Goal: Task Accomplishment & Management: Manage account settings

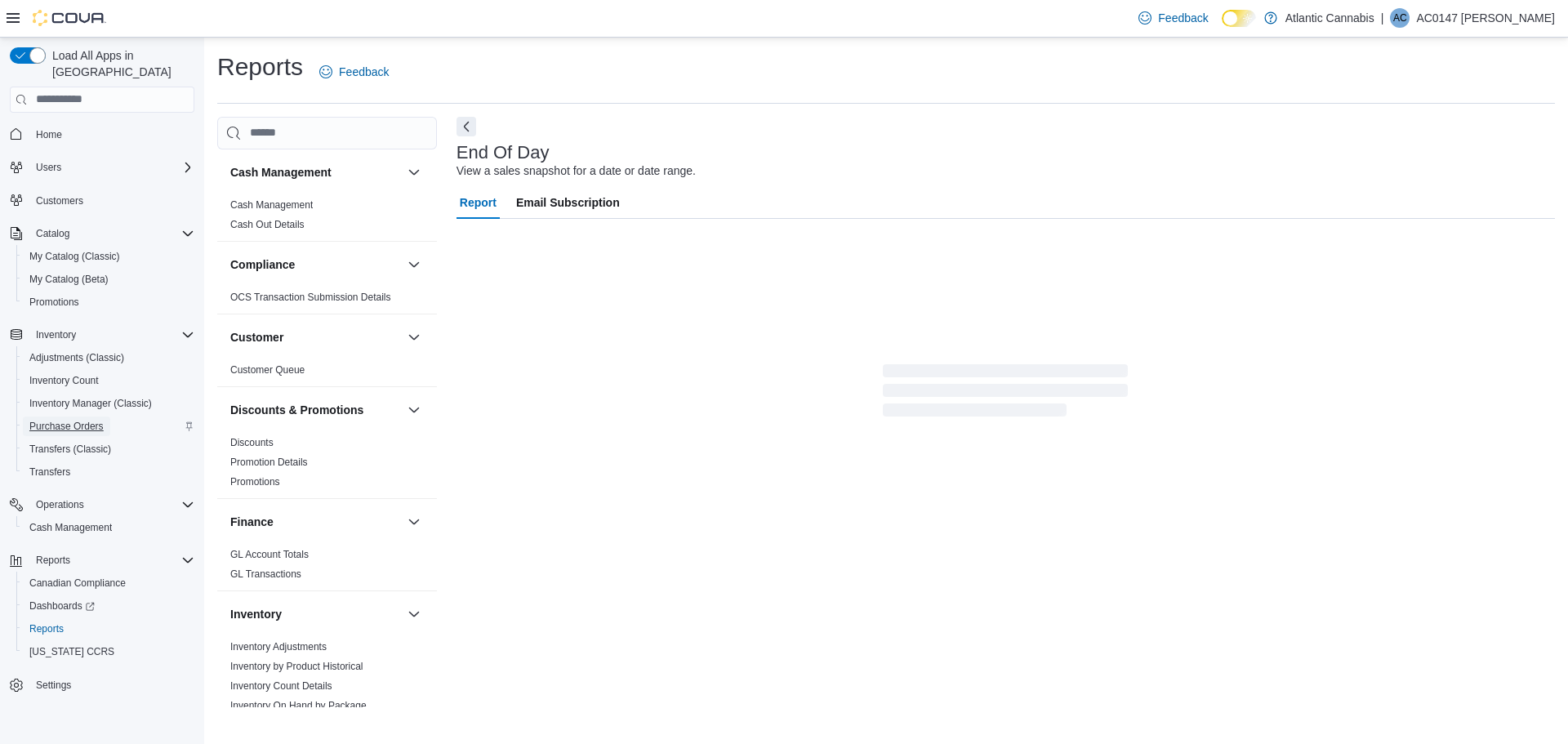
click at [82, 420] on span "Purchase Orders" at bounding box center [66, 426] width 74 height 13
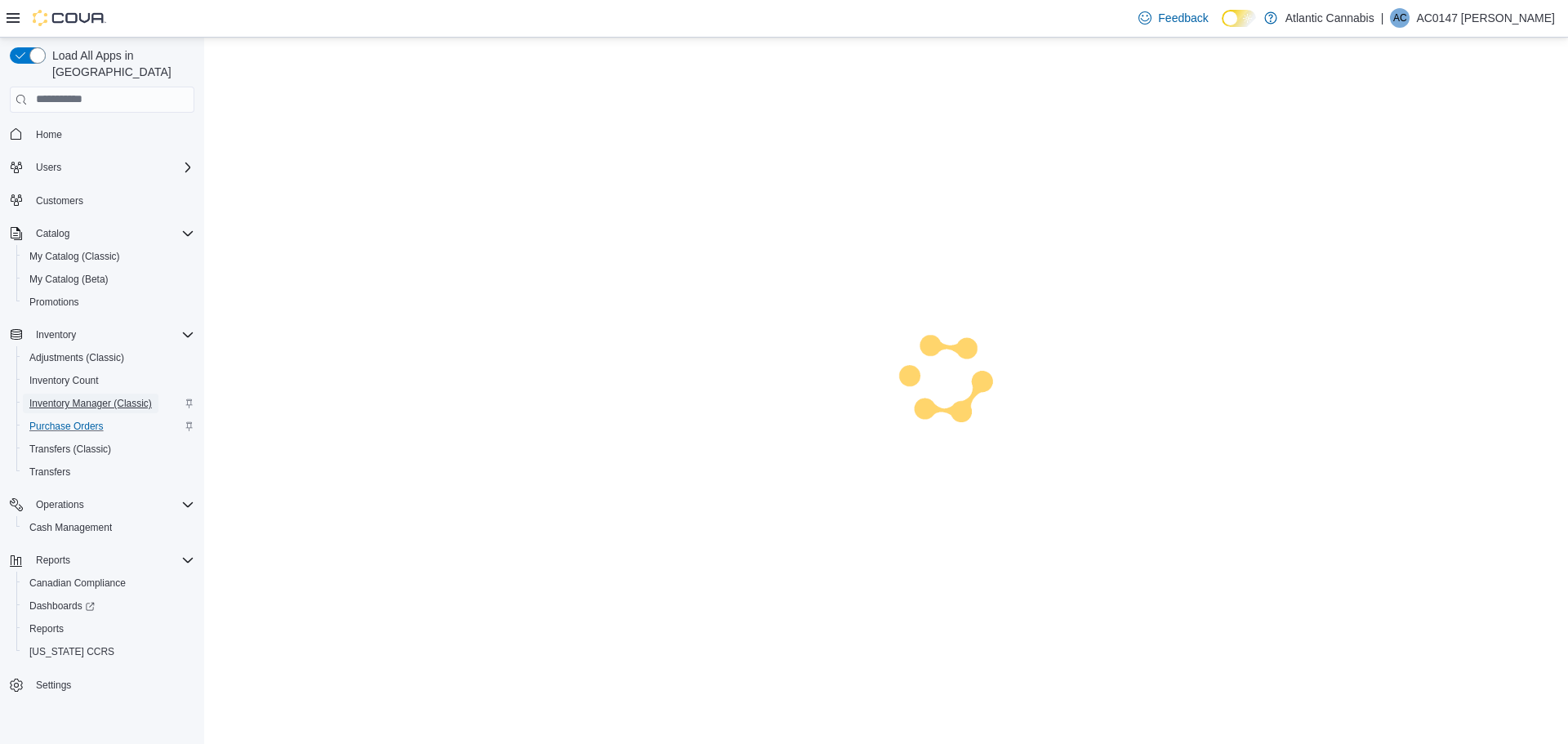
click at [99, 397] on span "Inventory Manager (Classic)" at bounding box center [90, 404] width 122 height 13
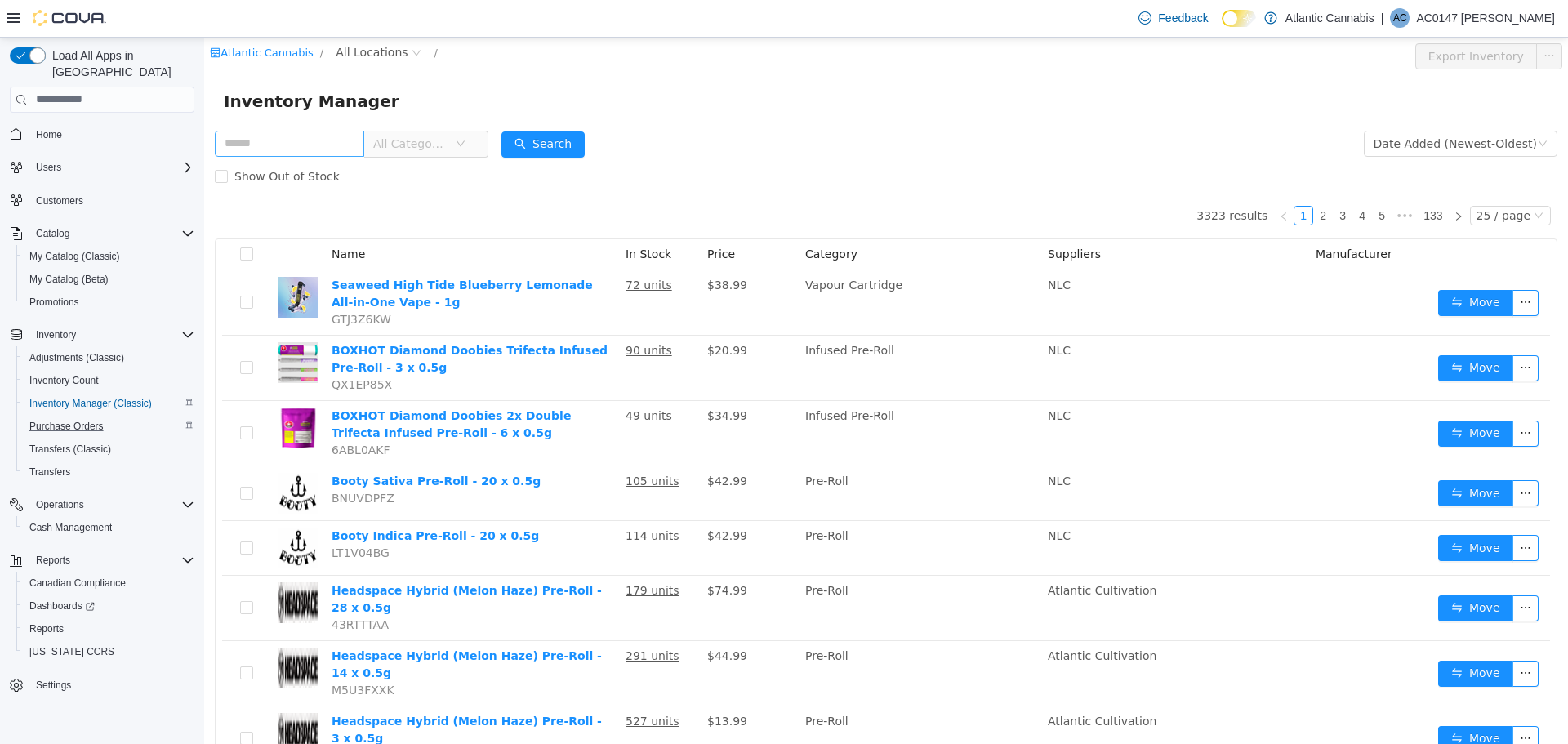
click at [280, 145] on input "text" at bounding box center [290, 143] width 150 height 27
type input "*******"
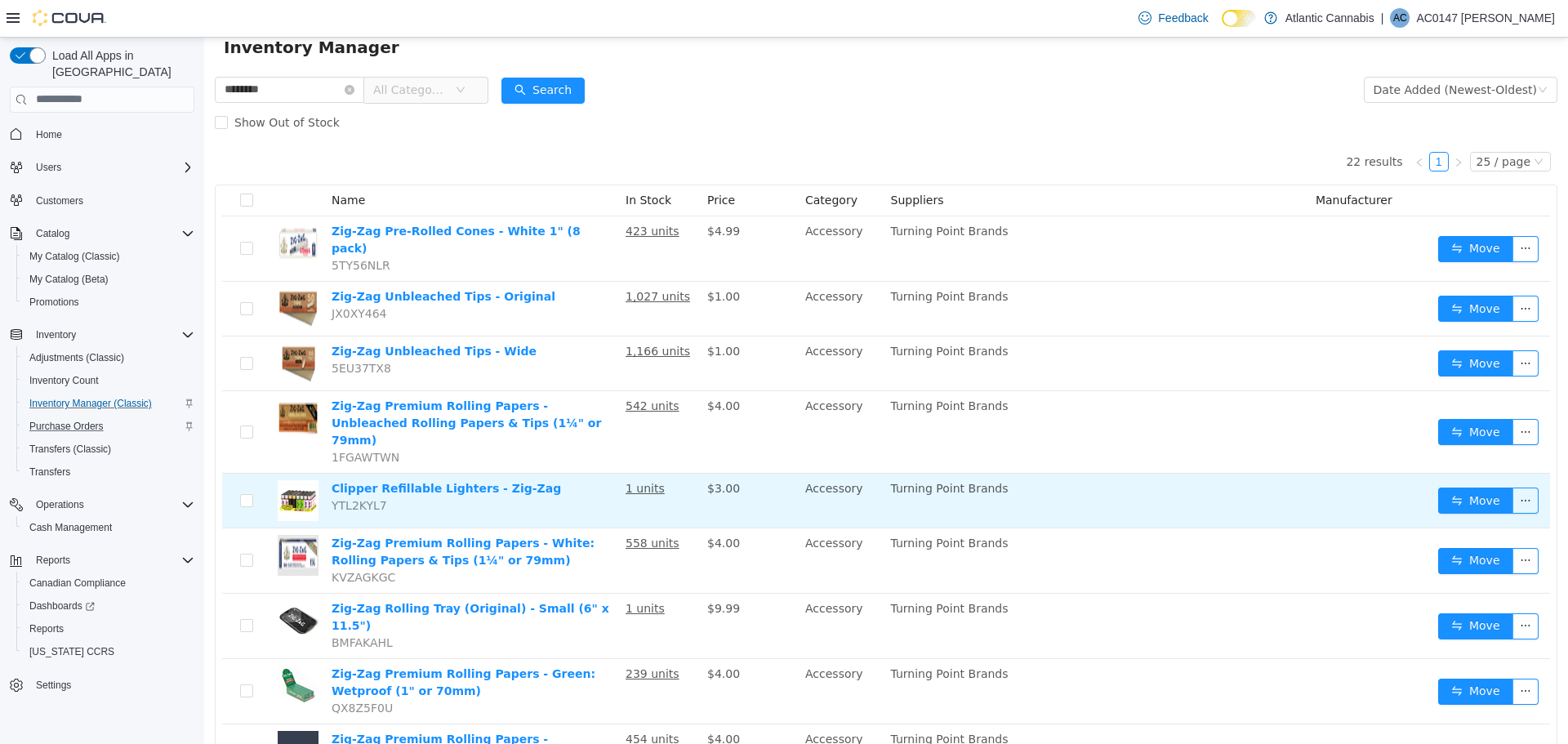
scroll to position [82, 0]
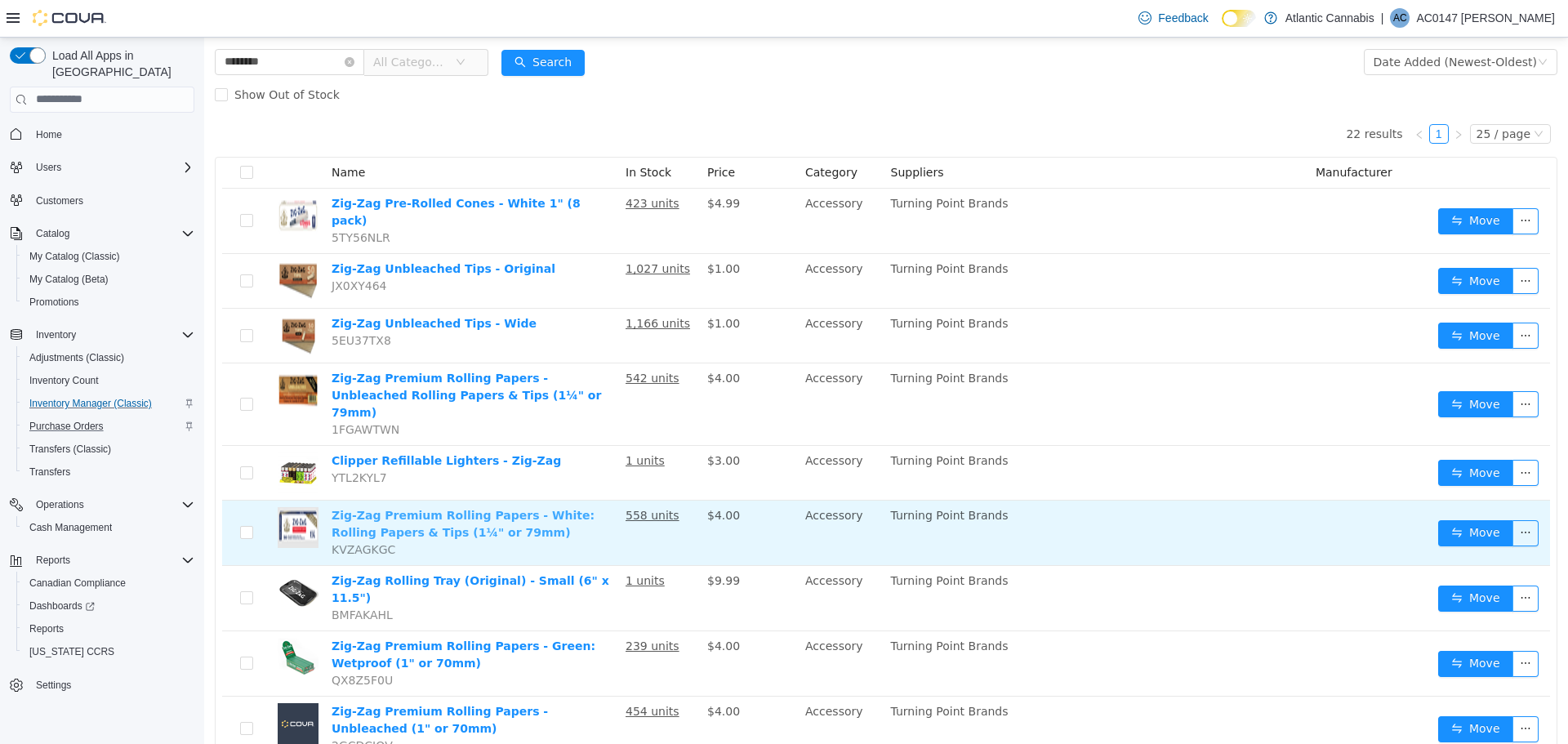
click at [465, 508] on link "Zig-Zag Premium Rolling Papers - White: Rolling Papers & Tips (1¼" or 79mm)" at bounding box center [463, 523] width 263 height 30
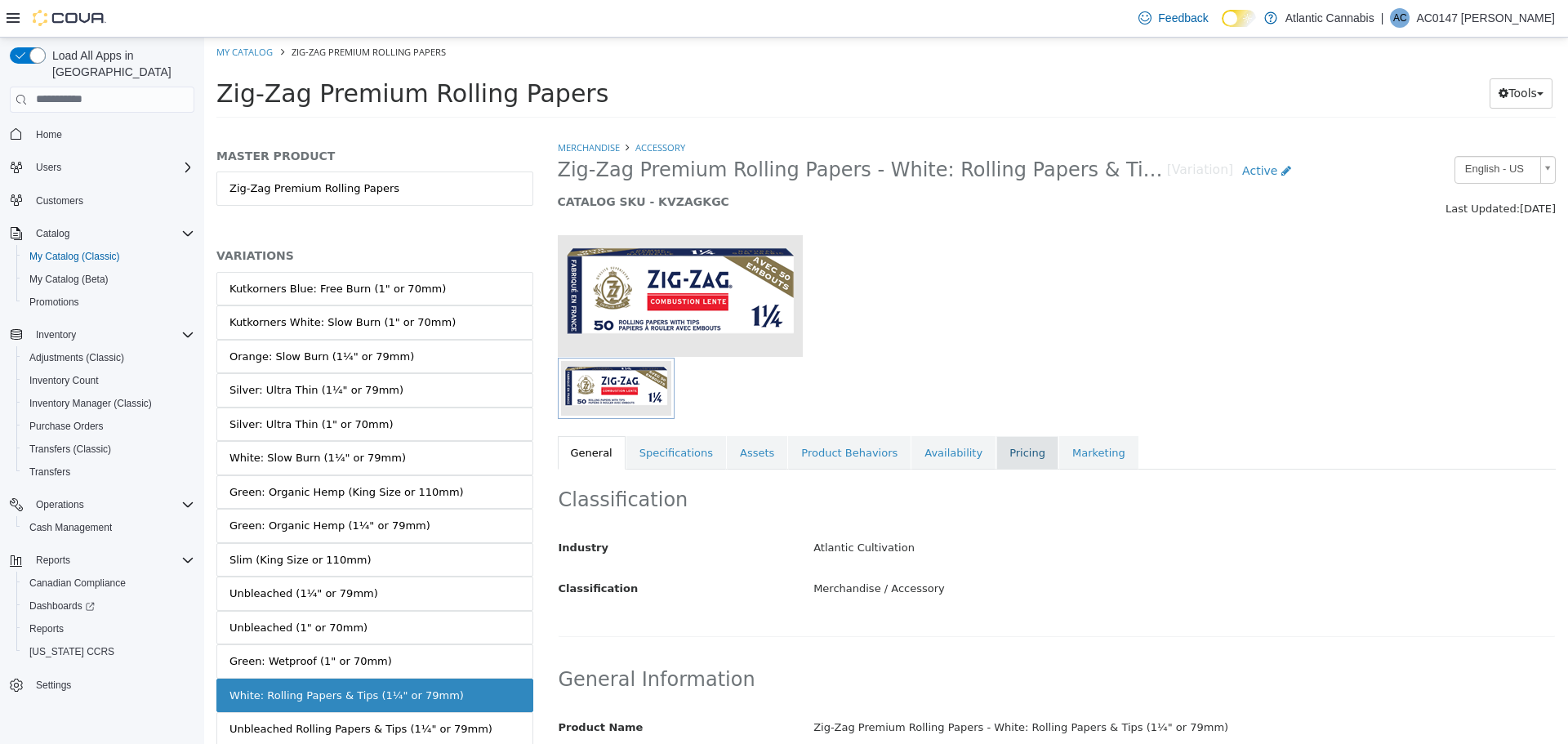
click at [997, 463] on link "Pricing" at bounding box center [1028, 452] width 63 height 34
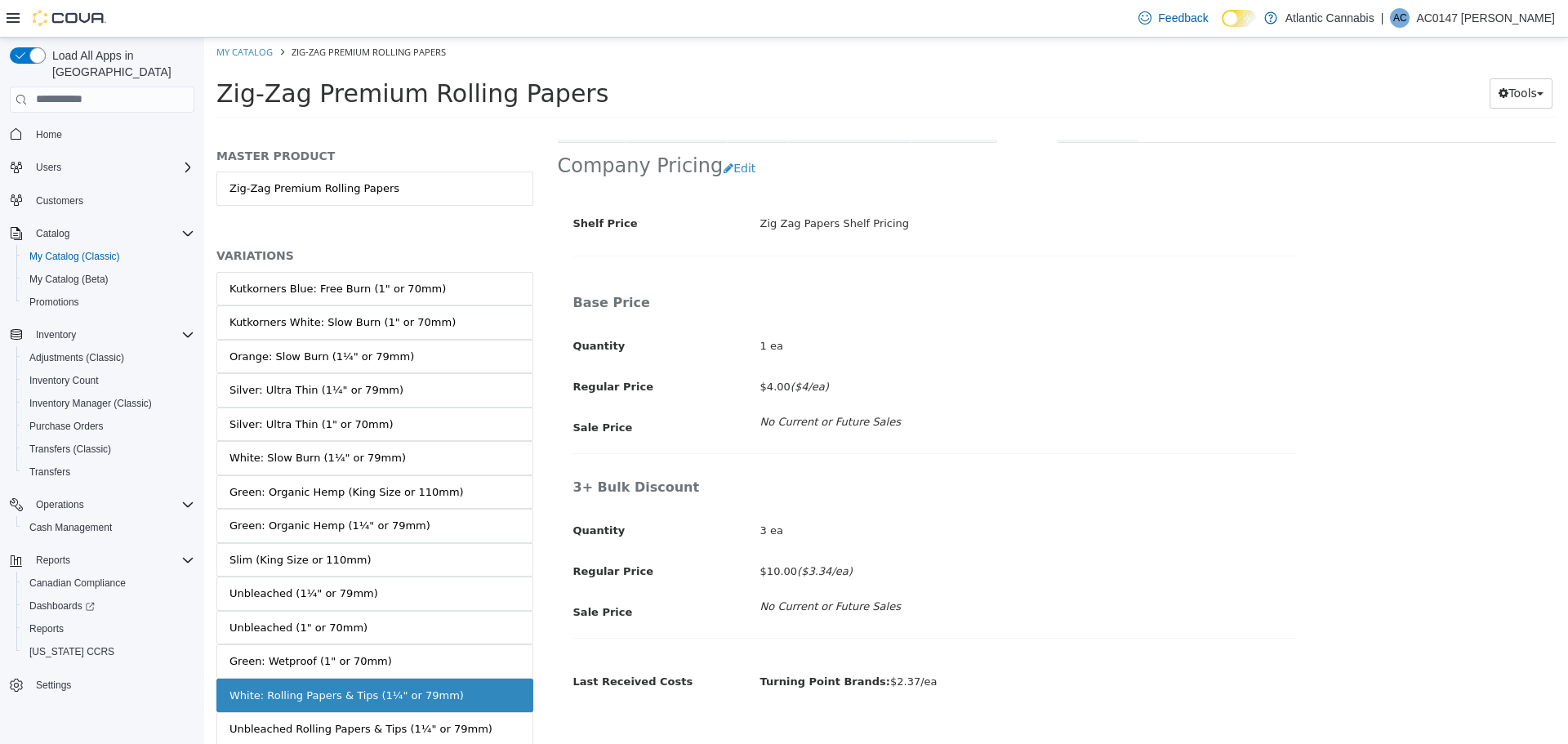
scroll to position [353, 0]
